Goal: Task Accomplishment & Management: Manage account settings

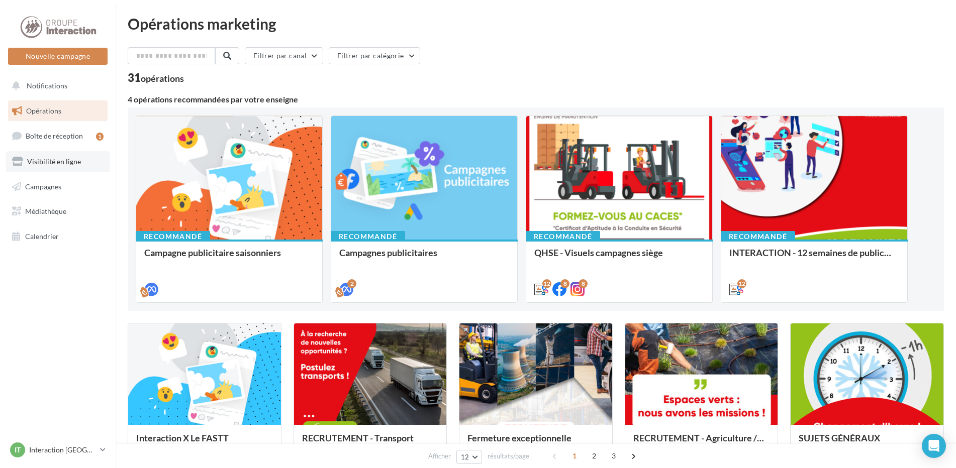
click at [53, 161] on span "Visibilité en ligne" at bounding box center [54, 161] width 54 height 9
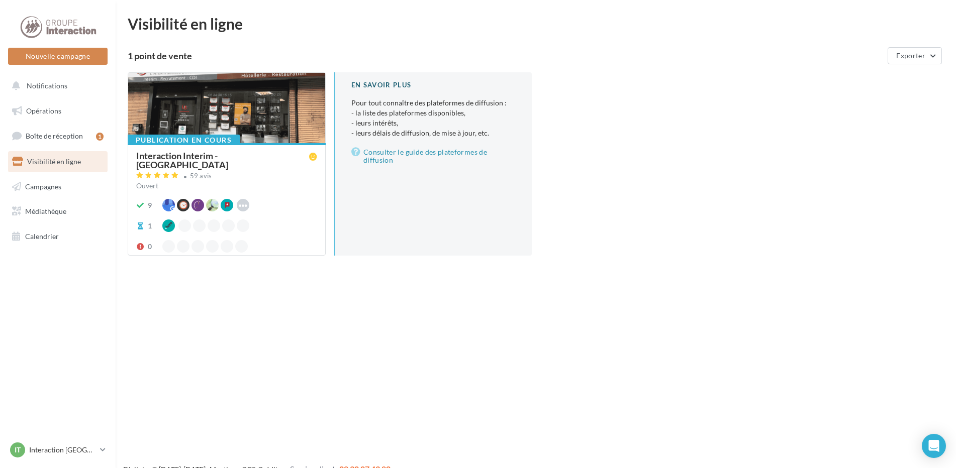
click at [263, 181] on div "Ouvert" at bounding box center [226, 186] width 181 height 10
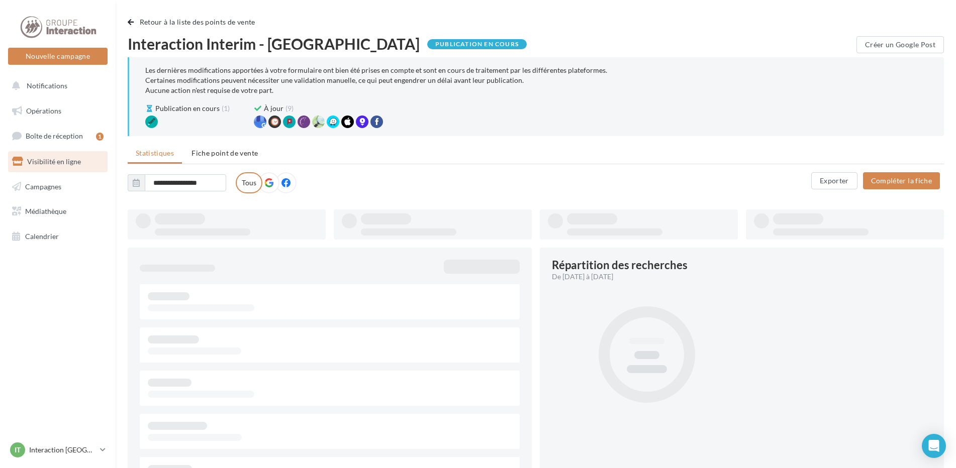
type input "**********"
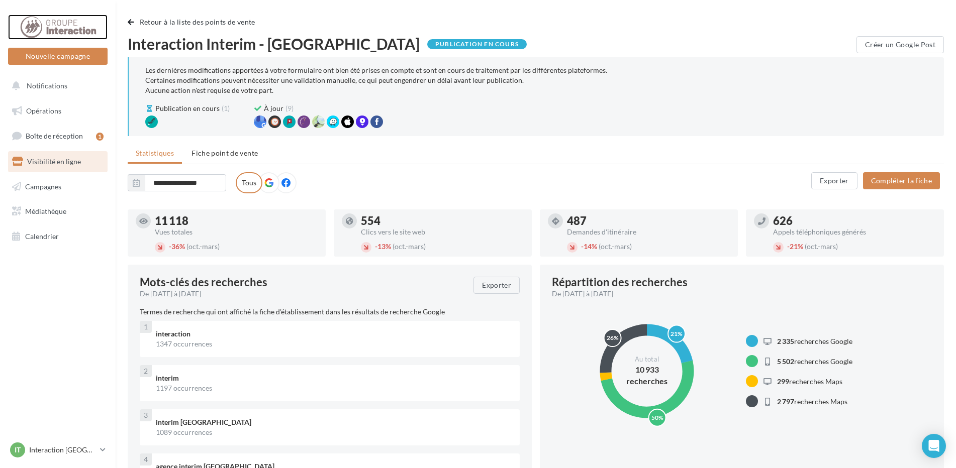
click at [52, 30] on div at bounding box center [58, 27] width 80 height 25
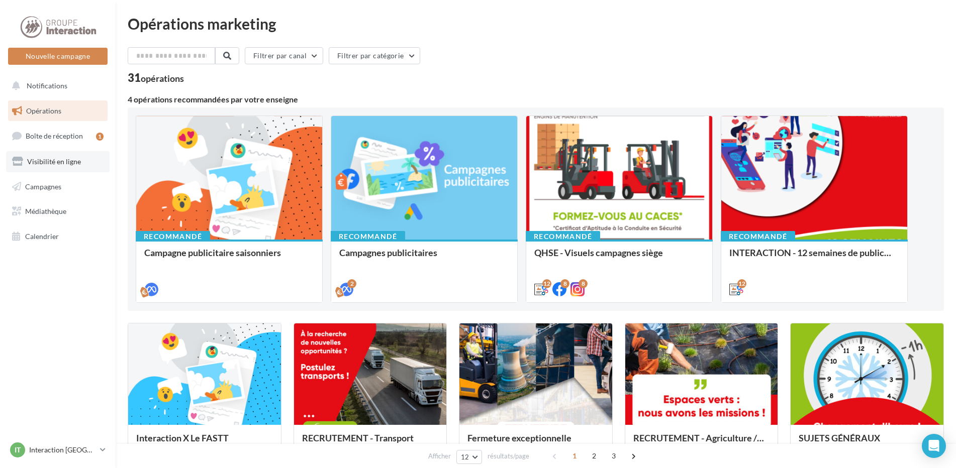
click at [61, 161] on span "Visibilité en ligne" at bounding box center [54, 161] width 54 height 9
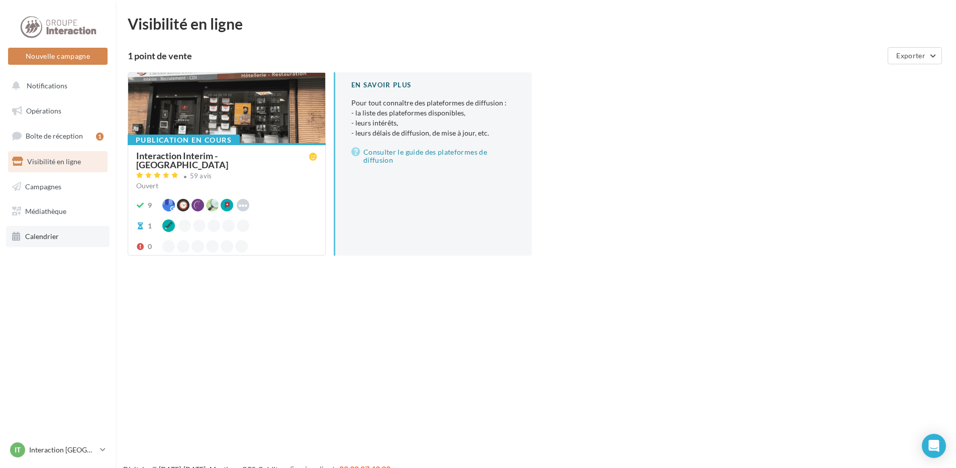
click at [54, 245] on link "Calendrier" at bounding box center [58, 236] width 104 height 21
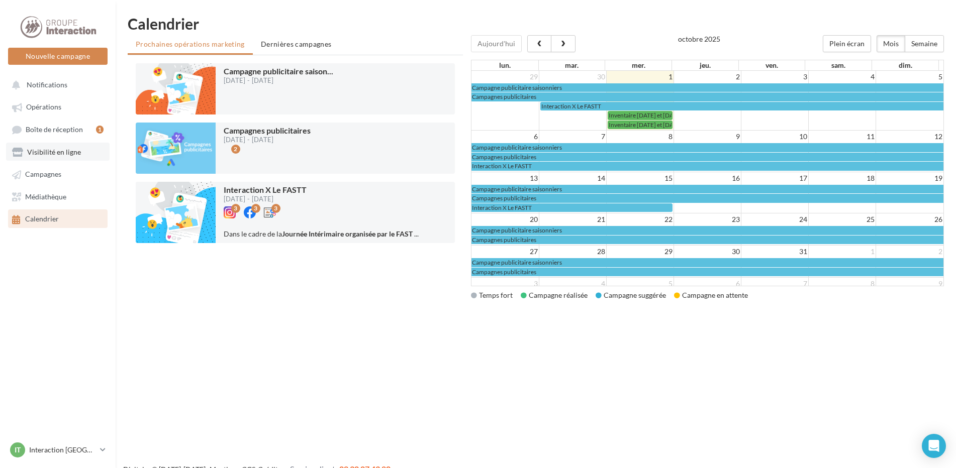
click at [64, 155] on span "Visibilité en ligne" at bounding box center [54, 152] width 54 height 9
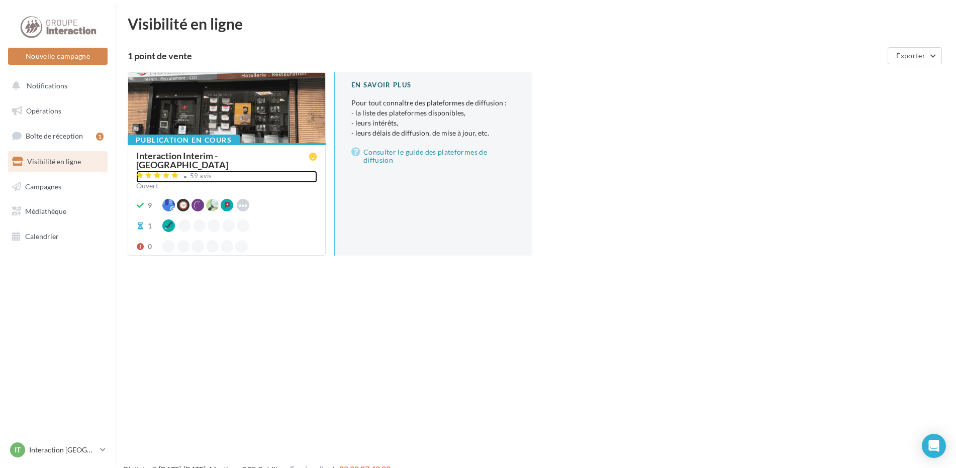
click at [215, 171] on div "59 avis" at bounding box center [226, 177] width 181 height 12
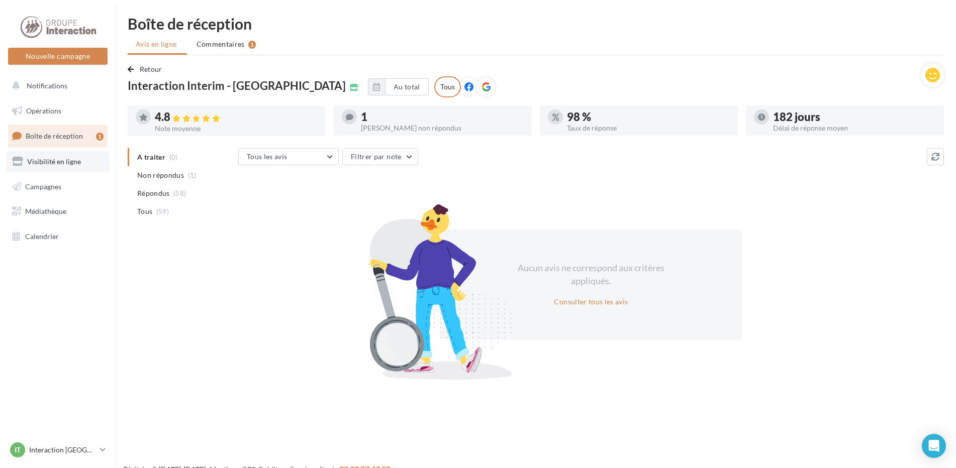
click at [62, 166] on link "Visibilité en ligne" at bounding box center [58, 161] width 104 height 21
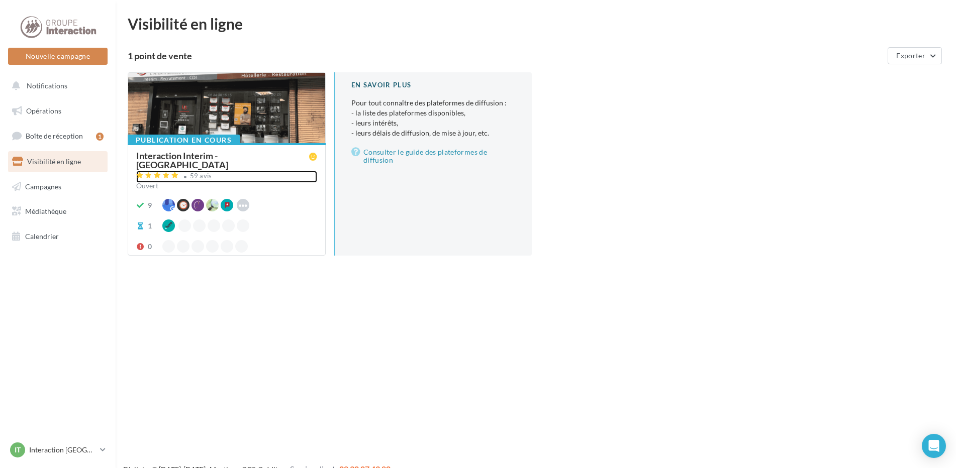
click at [214, 171] on div "59 avis" at bounding box center [226, 177] width 181 height 12
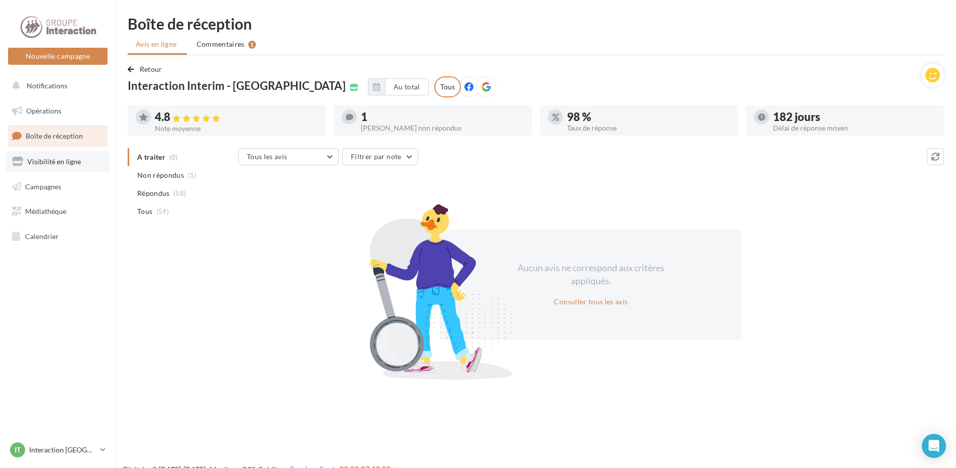
click at [53, 165] on span "Visibilité en ligne" at bounding box center [54, 161] width 54 height 9
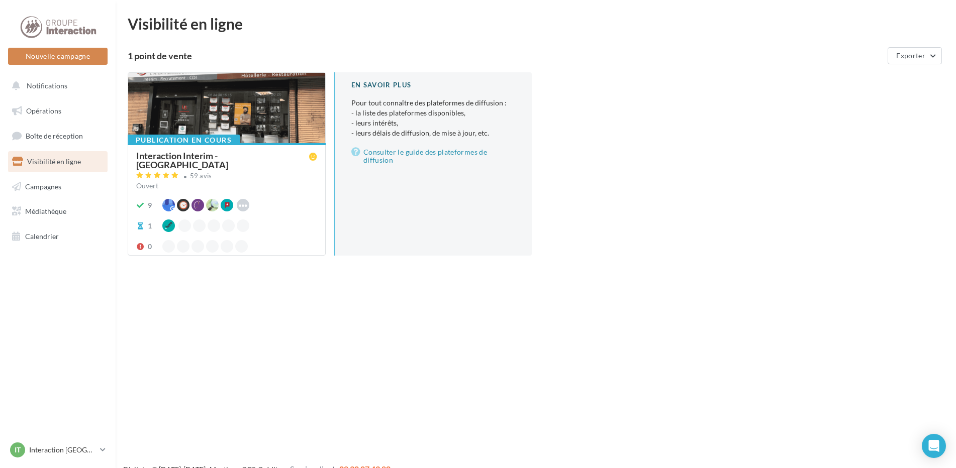
click at [201, 240] on div at bounding box center [197, 246] width 13 height 13
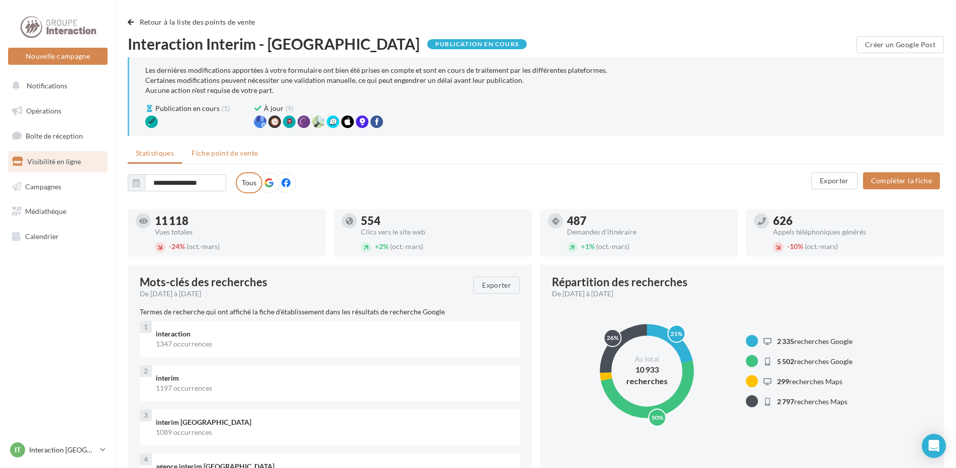
click at [223, 155] on span "Fiche point de vente" at bounding box center [224, 153] width 66 height 9
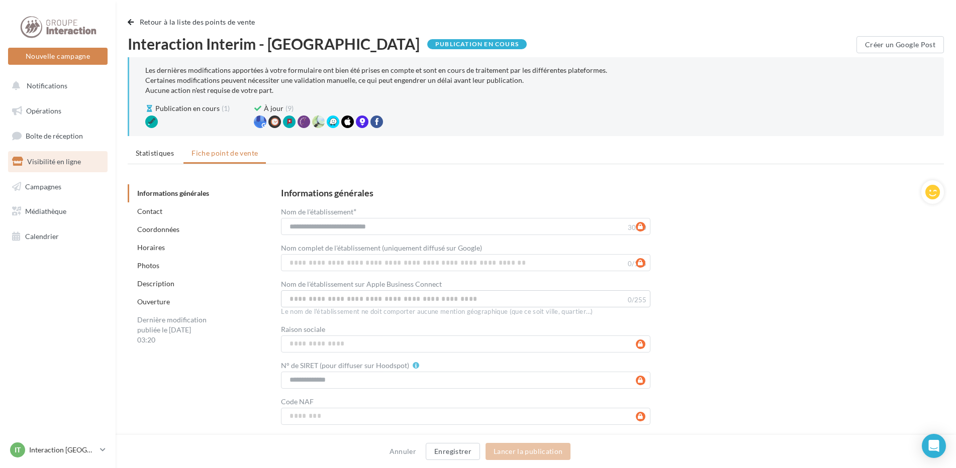
click at [158, 249] on link "Horaires" at bounding box center [151, 247] width 28 height 9
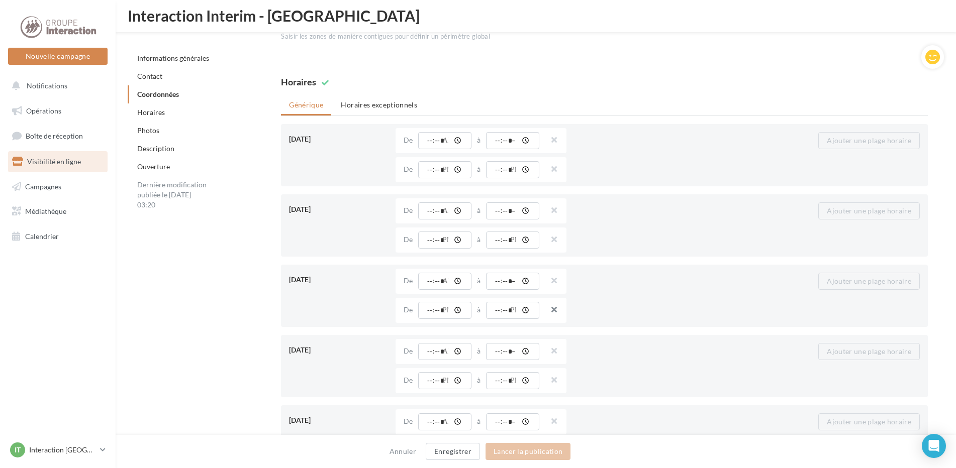
click at [554, 311] on button "button" at bounding box center [550, 311] width 8 height 14
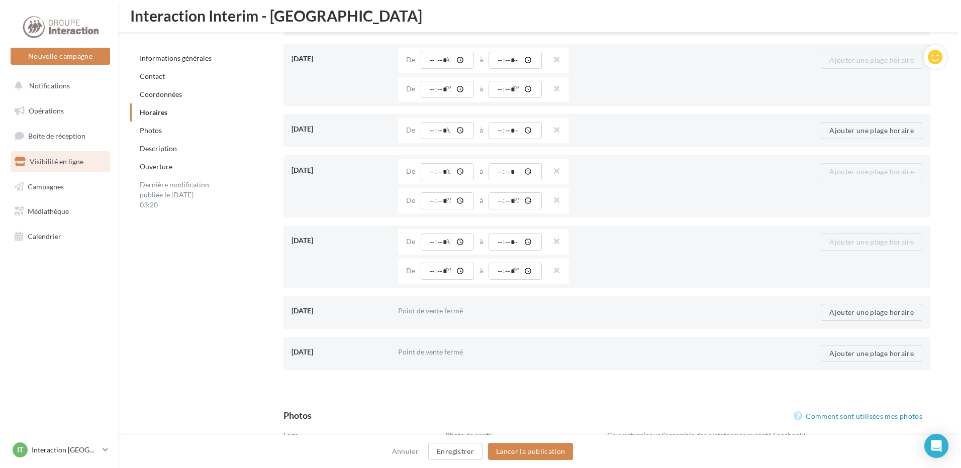
scroll to position [1207, 0]
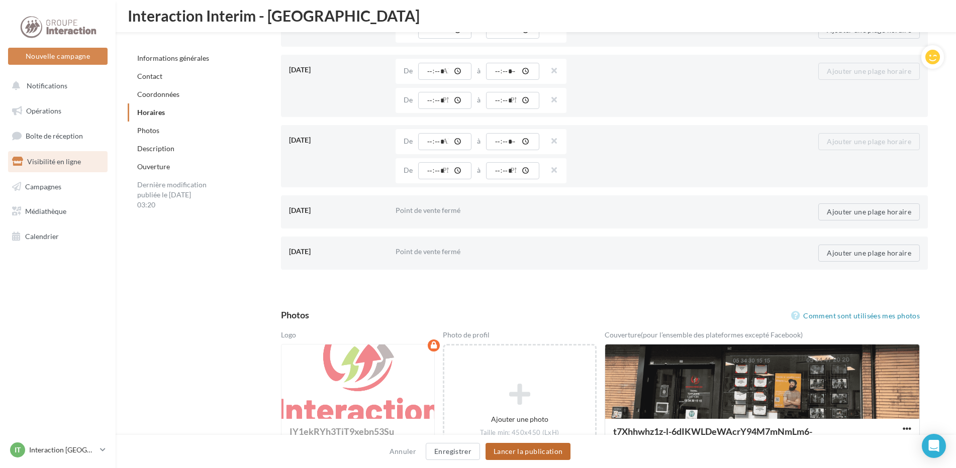
click at [520, 450] on button "Lancer la publication" at bounding box center [527, 451] width 85 height 17
click at [466, 453] on button "Enregistrer" at bounding box center [453, 451] width 54 height 17
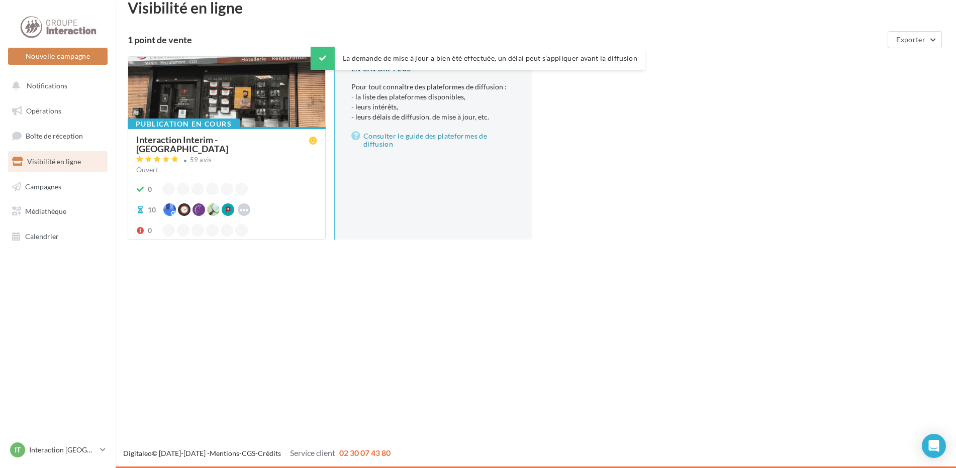
scroll to position [16, 0]
click at [194, 137] on div "Interaction Interim - [GEOGRAPHIC_DATA]" at bounding box center [222, 144] width 173 height 18
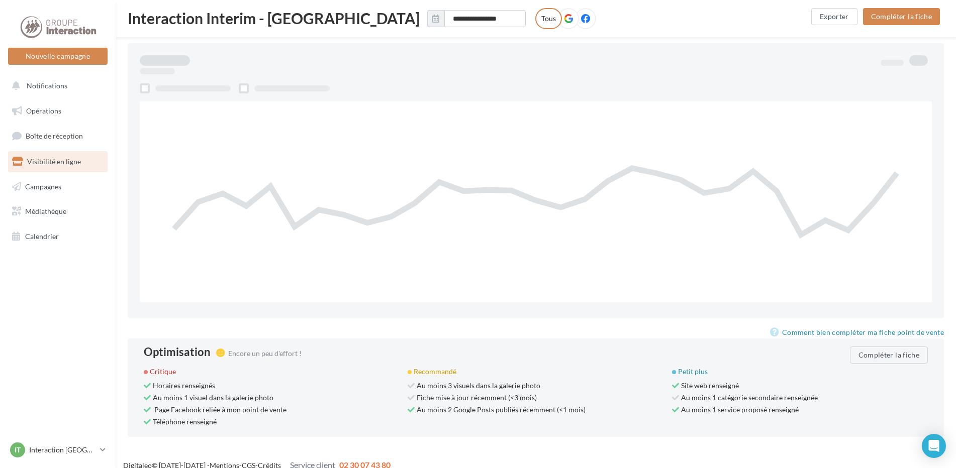
scroll to position [794, 0]
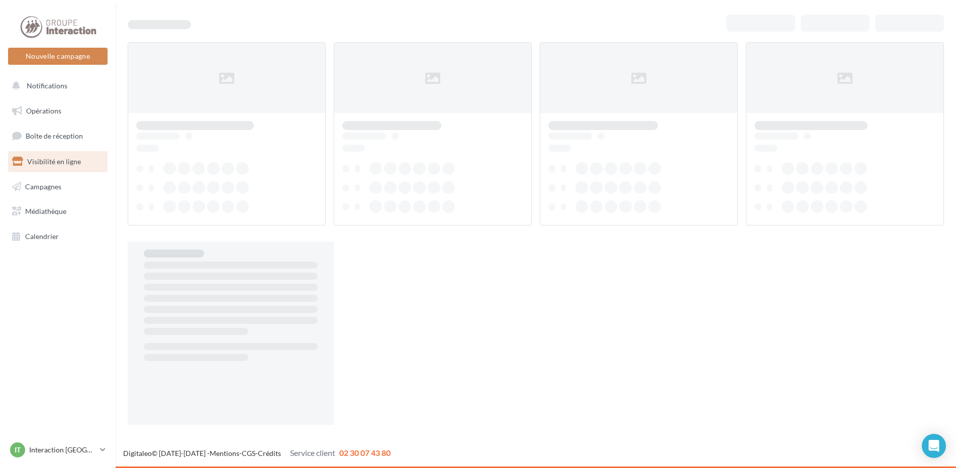
scroll to position [16, 0]
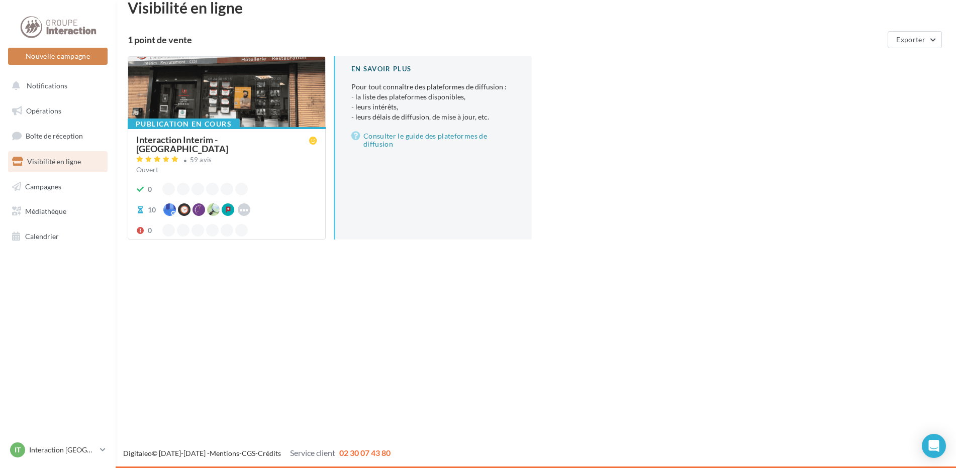
click at [194, 137] on div "Interaction Interim - [GEOGRAPHIC_DATA]" at bounding box center [222, 144] width 173 height 18
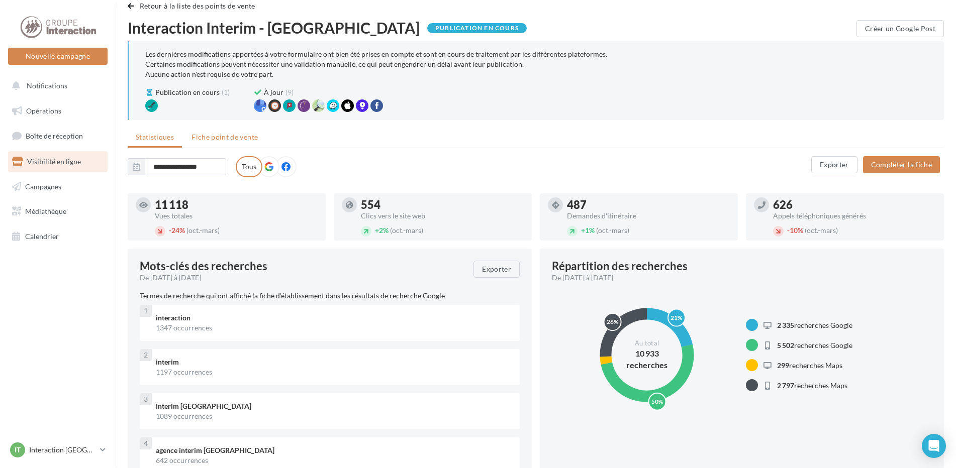
click at [217, 138] on span "Fiche point de vente" at bounding box center [224, 137] width 66 height 9
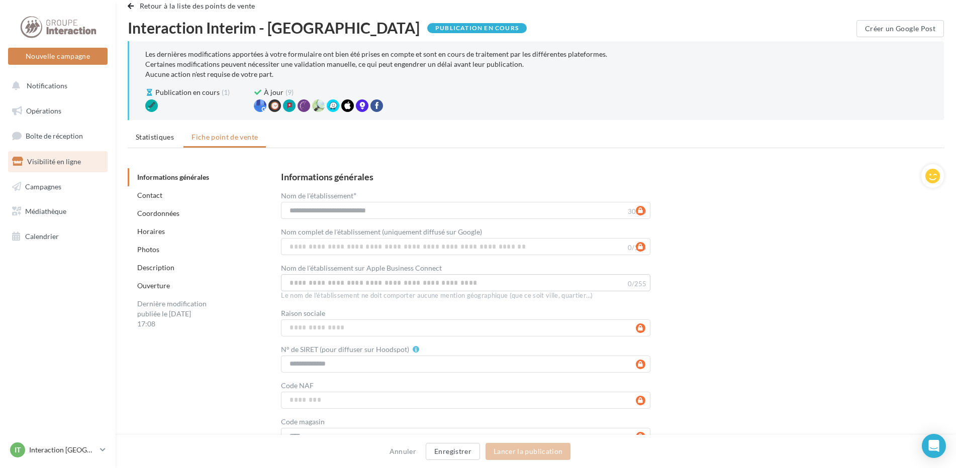
click at [157, 285] on link "Ouverture" at bounding box center [153, 285] width 33 height 9
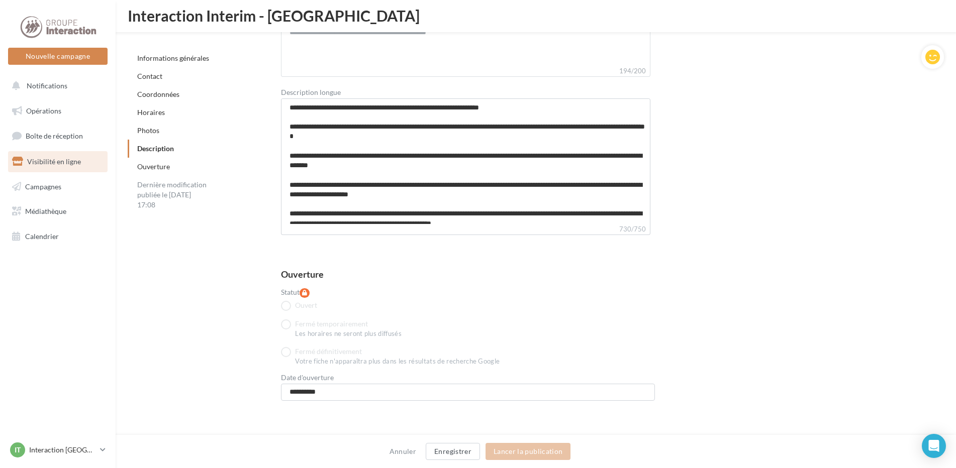
scroll to position [2417, 0]
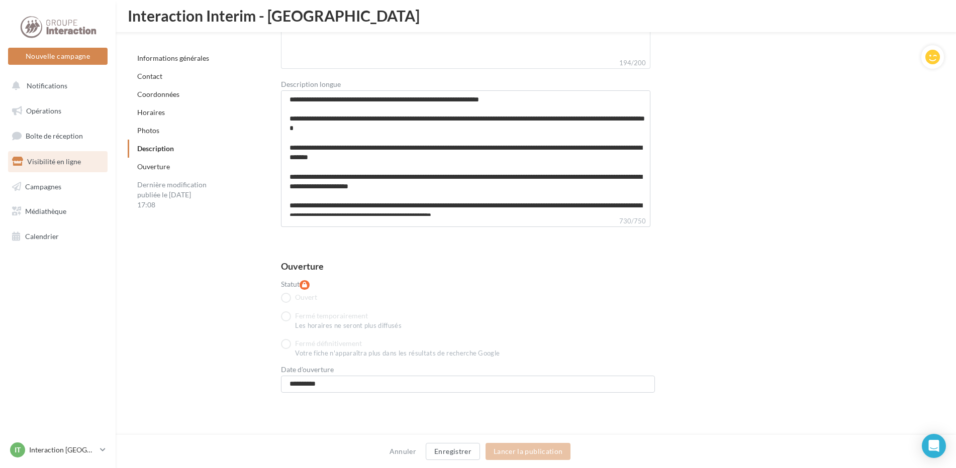
click at [154, 165] on link "Ouverture" at bounding box center [153, 166] width 33 height 9
click at [150, 114] on link "Horaires" at bounding box center [151, 112] width 28 height 9
